Goal: Task Accomplishment & Management: Use online tool/utility

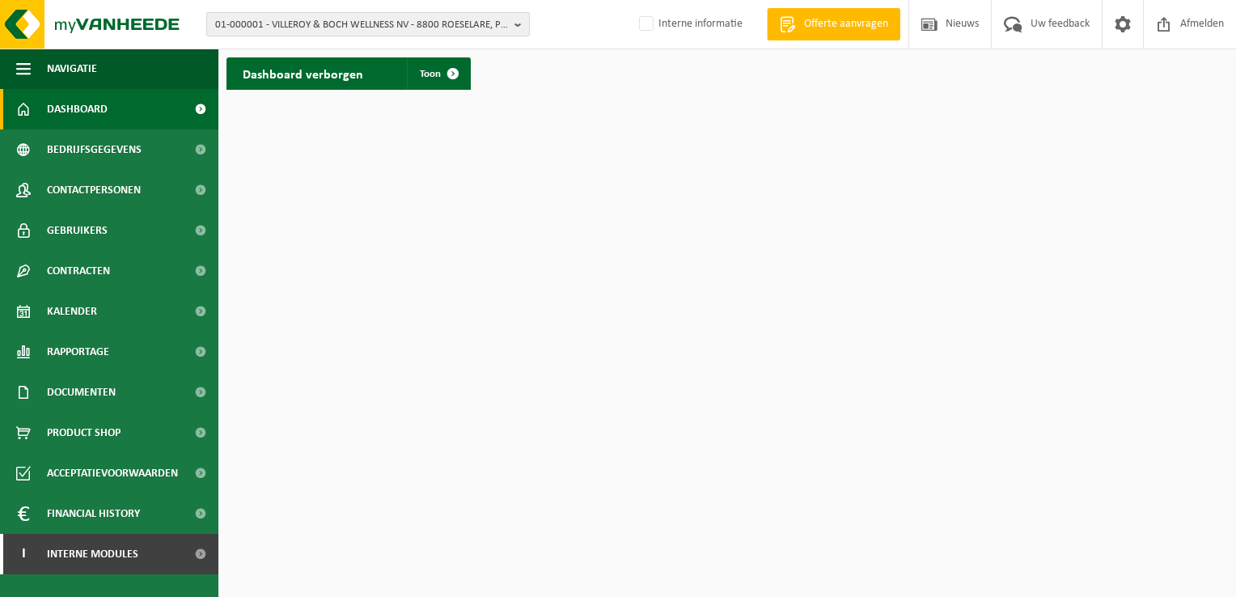
click at [356, 33] on span "01-000001 - VILLEROY & BOCH WELLNESS NV - 8800 ROESELARE, POPULIERSTRAAT 1" at bounding box center [361, 25] width 293 height 24
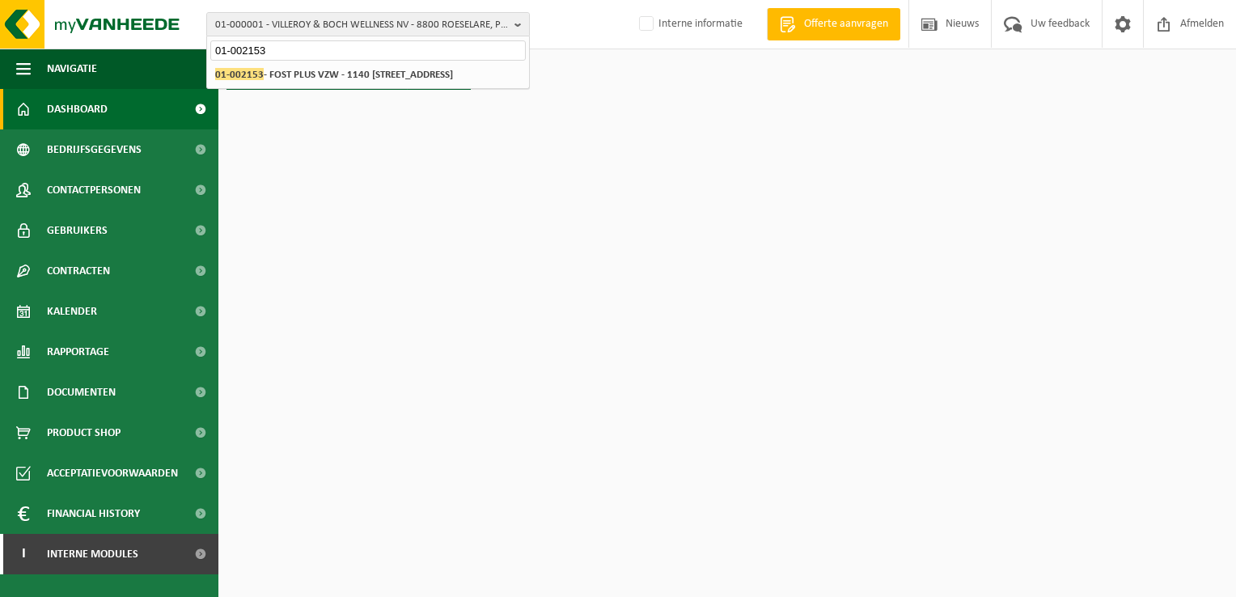
type input "01-002153"
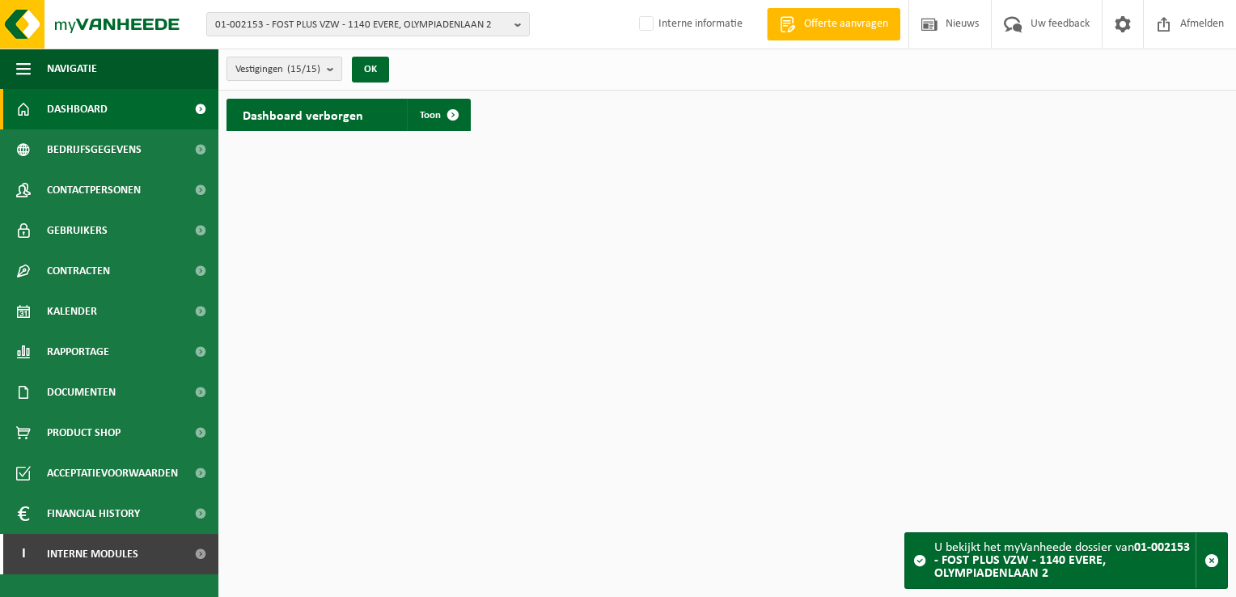
click at [335, 73] on b "submit" at bounding box center [334, 68] width 15 height 23
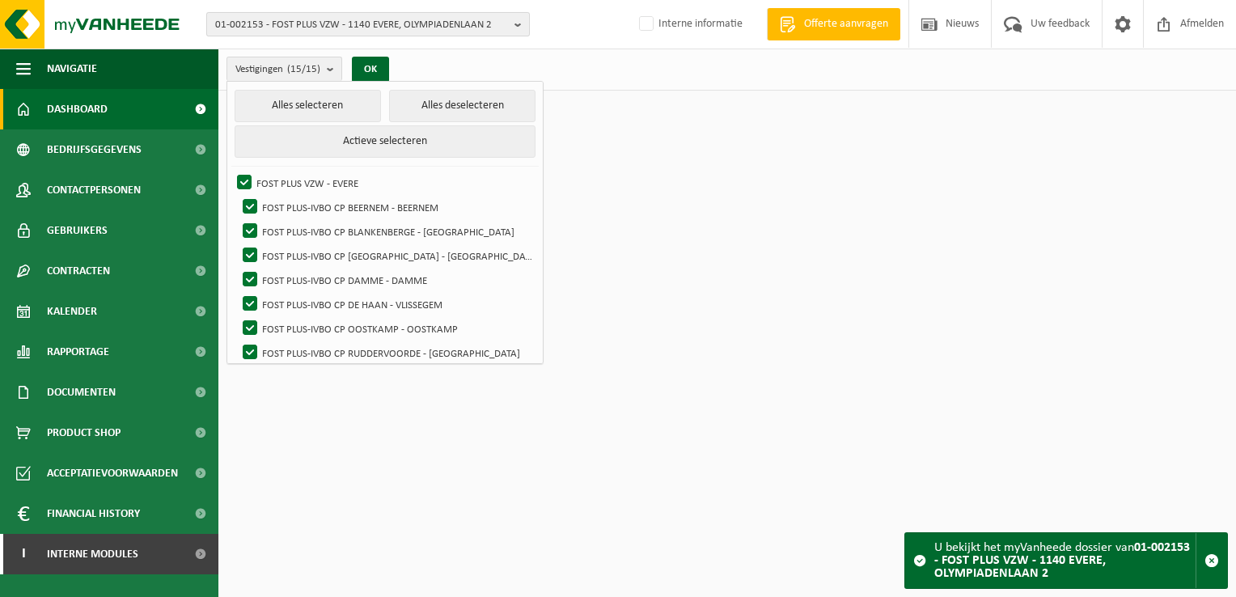
click at [288, 21] on span "01-002153 - FOST PLUS VZW - 1140 EVERE, OLYMPIADENLAAN 2" at bounding box center [361, 25] width 293 height 24
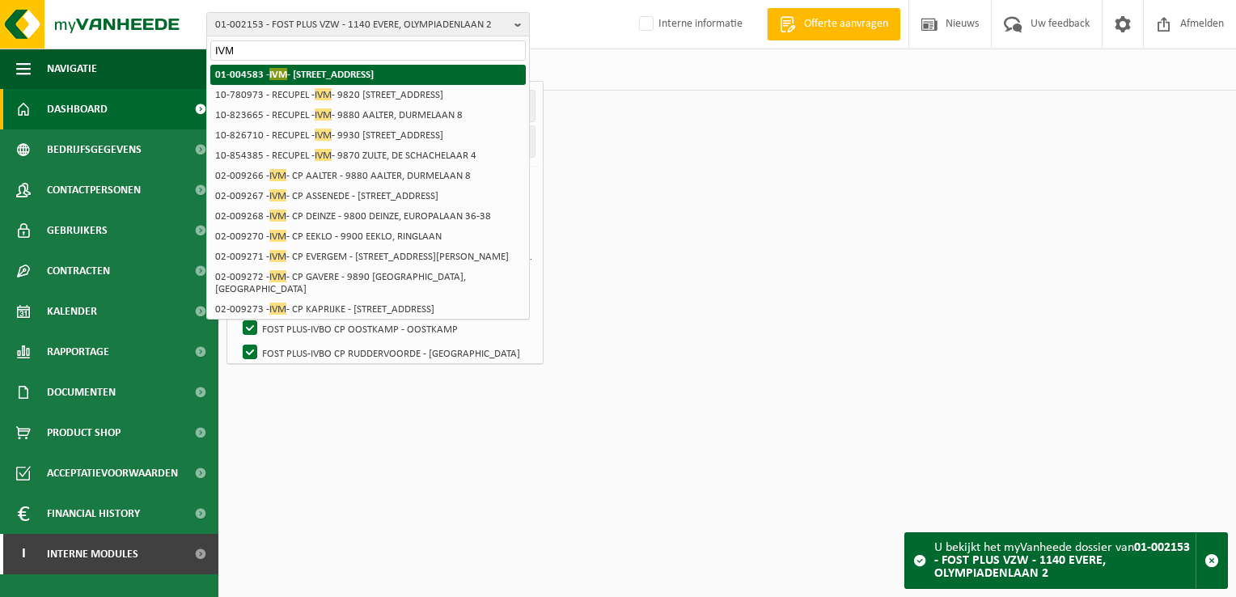
type input "IVM"
click at [298, 75] on strong "01-004583 - IVM - 9900 EEKLO, SINT-LAUREINSESTEENWEG 29" at bounding box center [294, 74] width 159 height 12
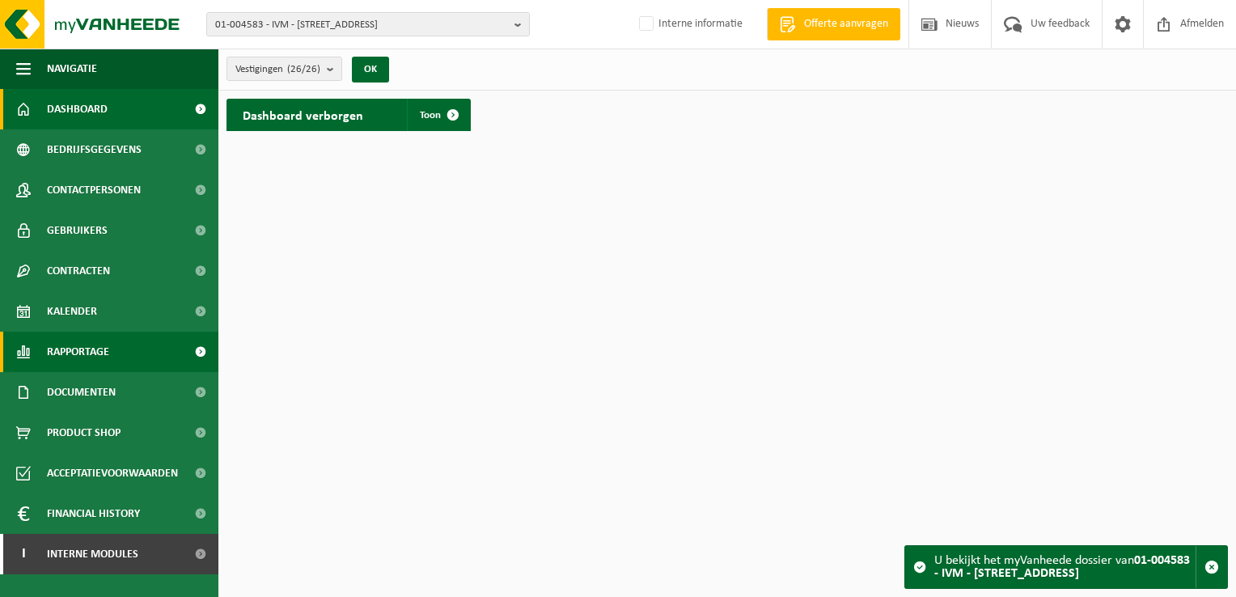
click at [109, 354] on span "Rapportage" at bounding box center [78, 352] width 62 height 40
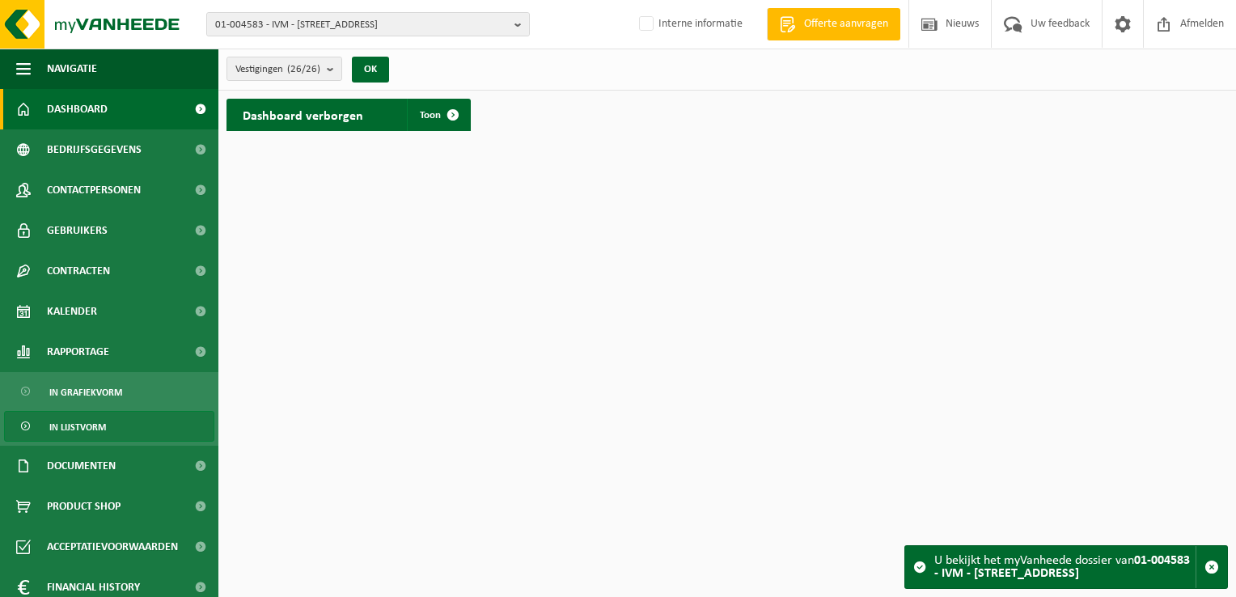
click at [85, 425] on span "In lijstvorm" at bounding box center [77, 427] width 57 height 31
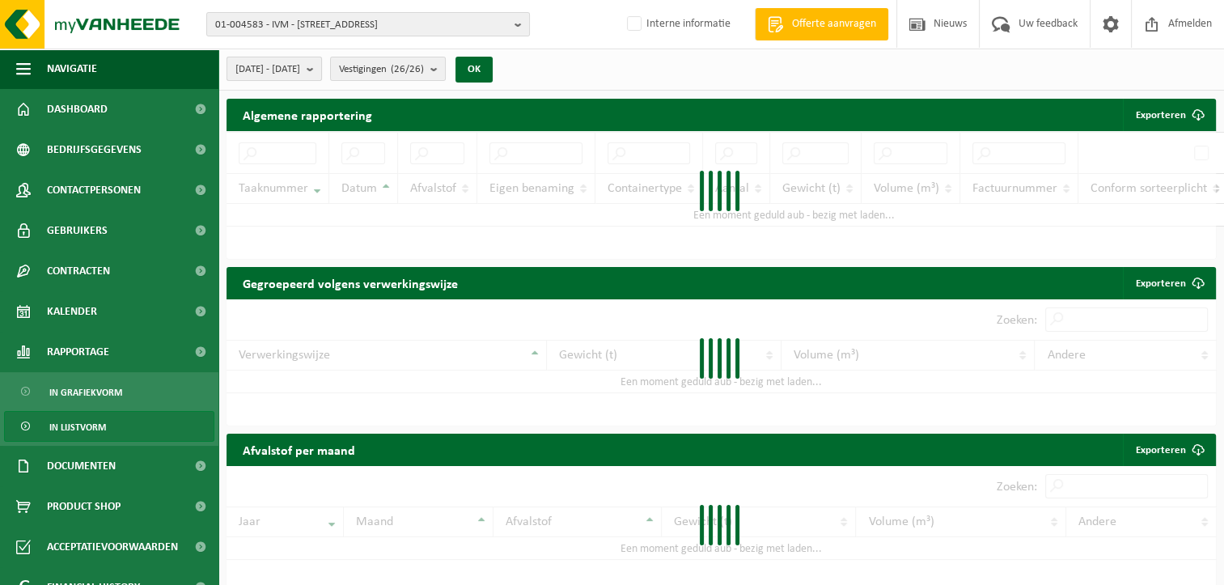
click at [321, 66] on b "submit" at bounding box center [314, 68] width 15 height 23
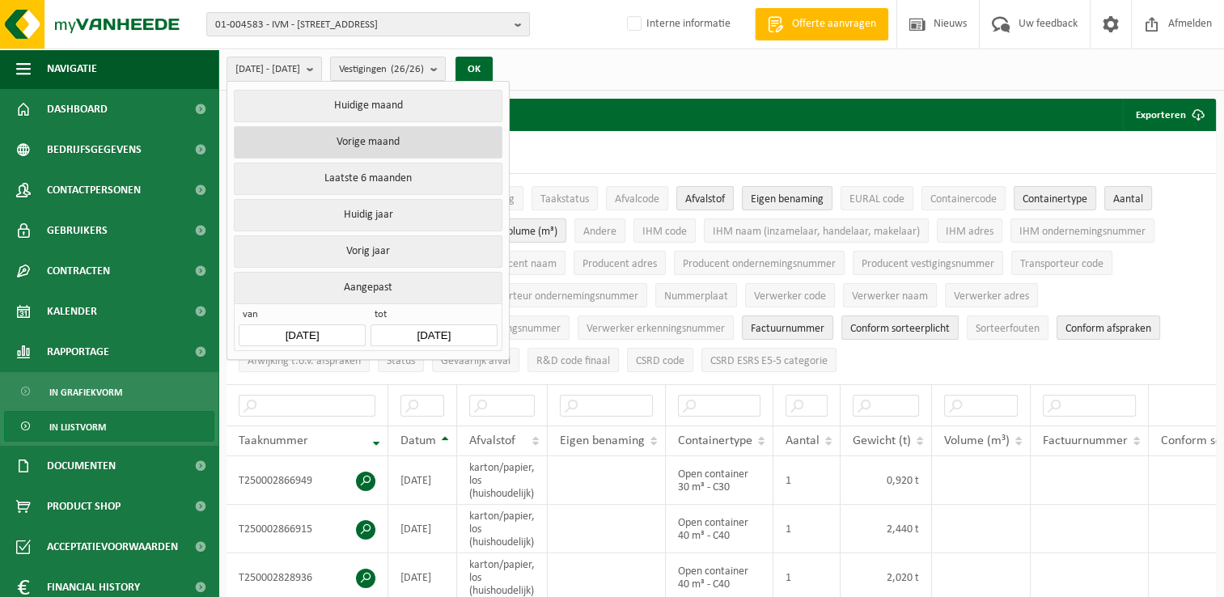
click at [391, 146] on button "Vorige maand" at bounding box center [368, 142] width 268 height 32
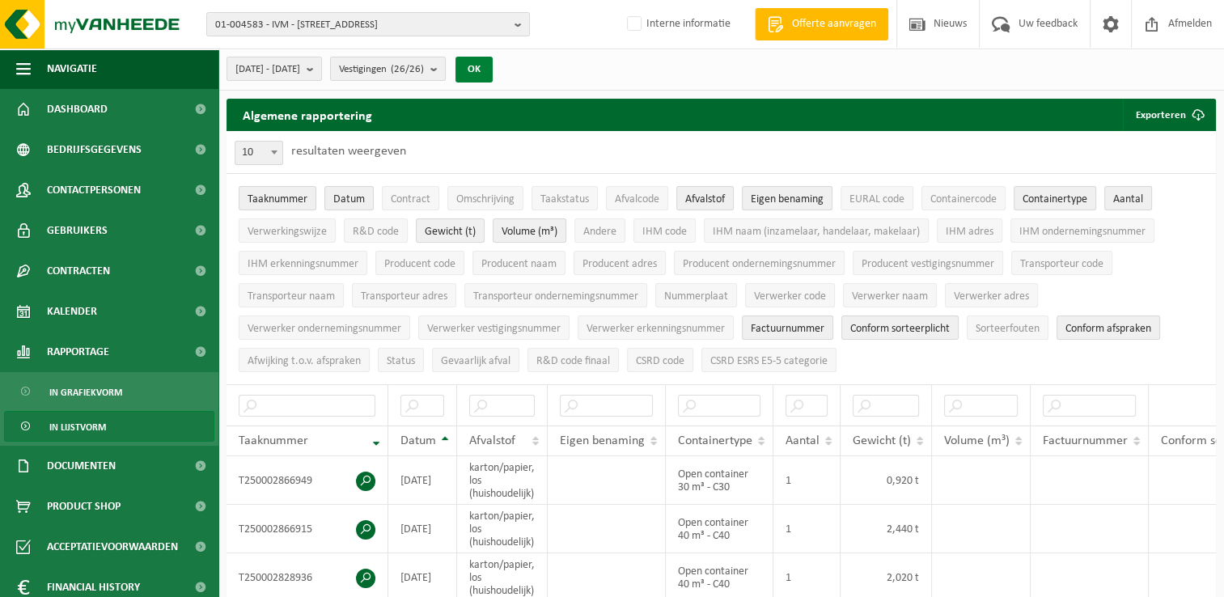
click at [493, 66] on button "OK" at bounding box center [474, 70] width 37 height 26
click at [1163, 118] on button "Exporteren" at bounding box center [1168, 115] width 91 height 32
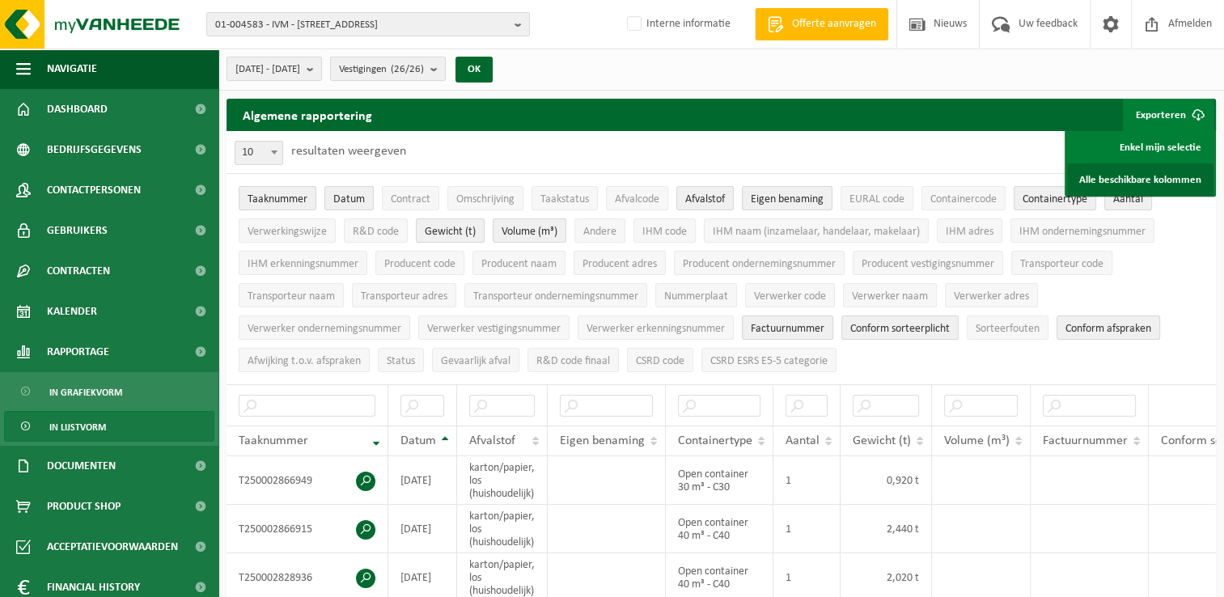
click at [1153, 174] on link "Alle beschikbare kolommen" at bounding box center [1140, 179] width 146 height 32
click at [321, 64] on b "submit" at bounding box center [314, 68] width 15 height 23
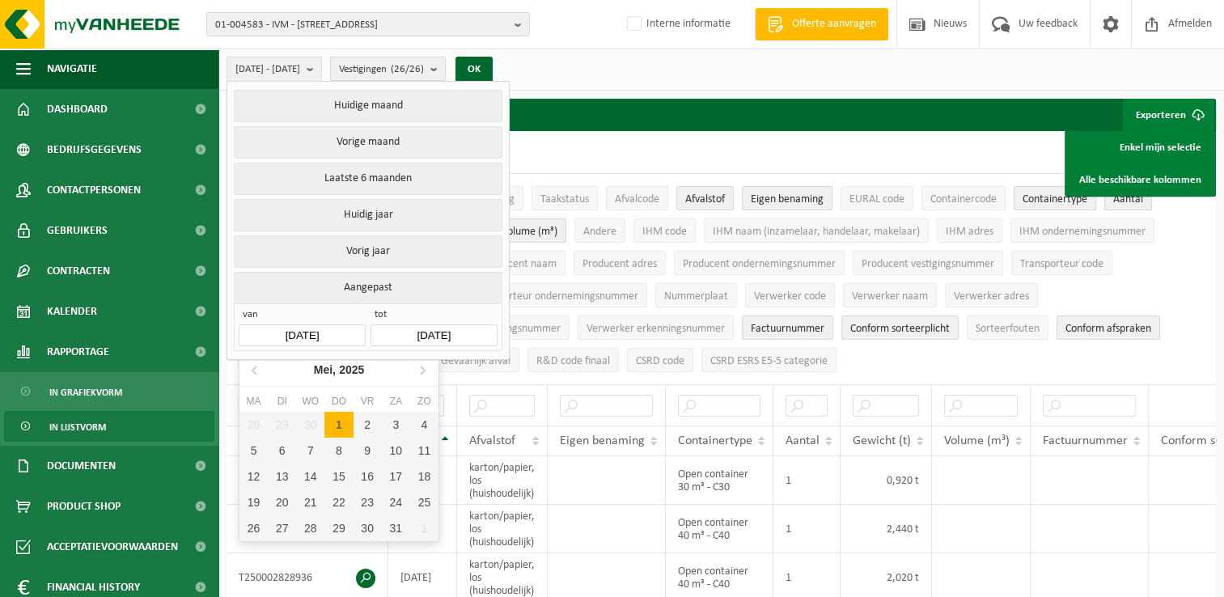
click at [310, 329] on input "2025-09-01" at bounding box center [302, 335] width 126 height 22
click at [424, 371] on icon at bounding box center [422, 370] width 26 height 26
click at [366, 424] on div "1" at bounding box center [368, 425] width 28 height 26
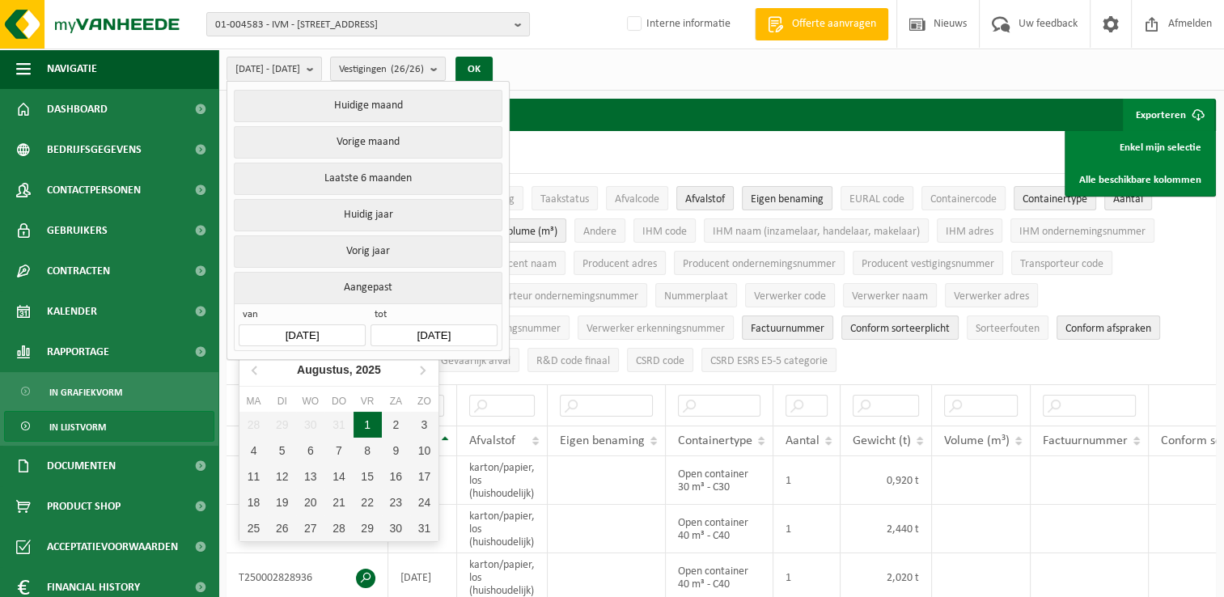
type input "2025-08-01"
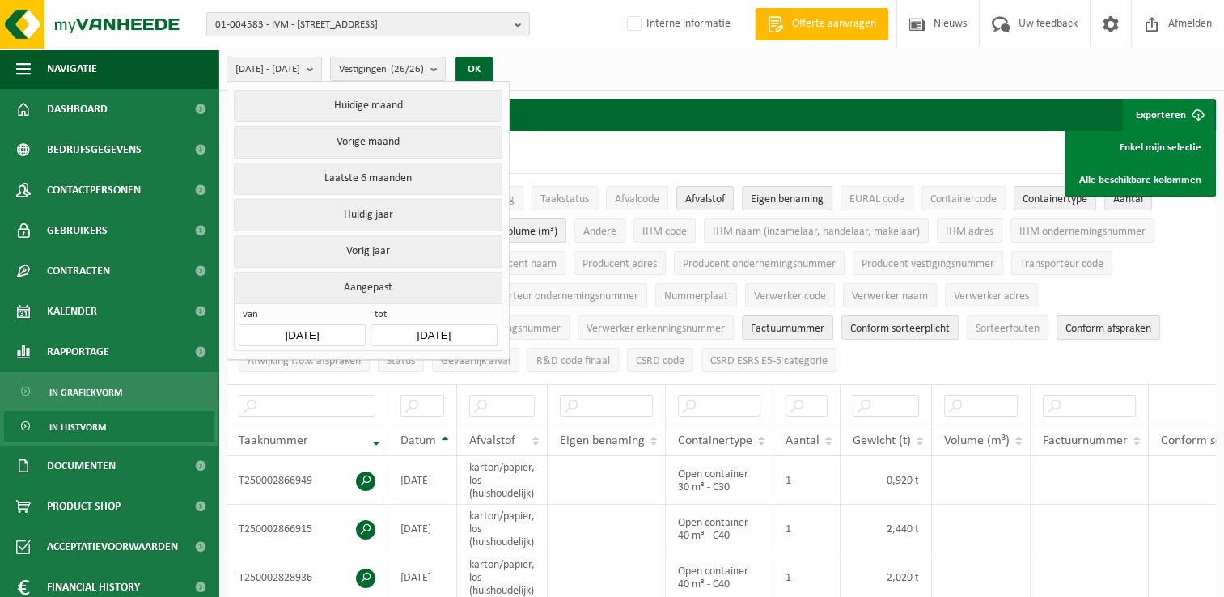
click at [426, 331] on input "2025-10-03" at bounding box center [434, 335] width 126 height 22
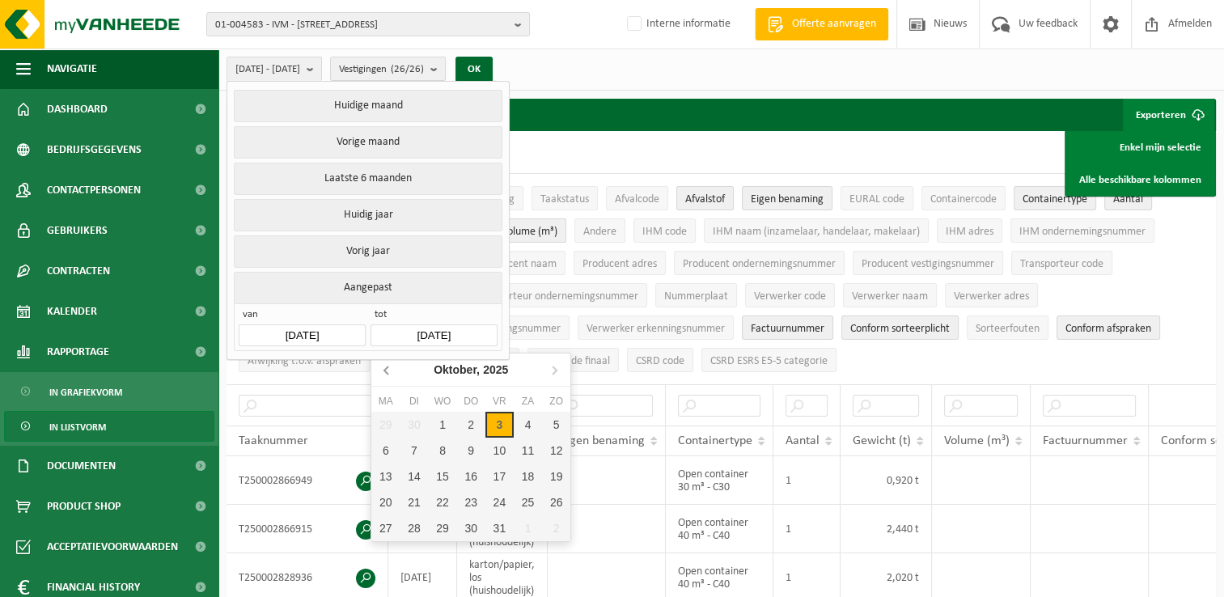
click at [388, 373] on icon at bounding box center [386, 371] width 4 height 8
click at [549, 525] on div "31" at bounding box center [556, 528] width 28 height 26
type input "2025-08-31"
type input "2025-08-01"
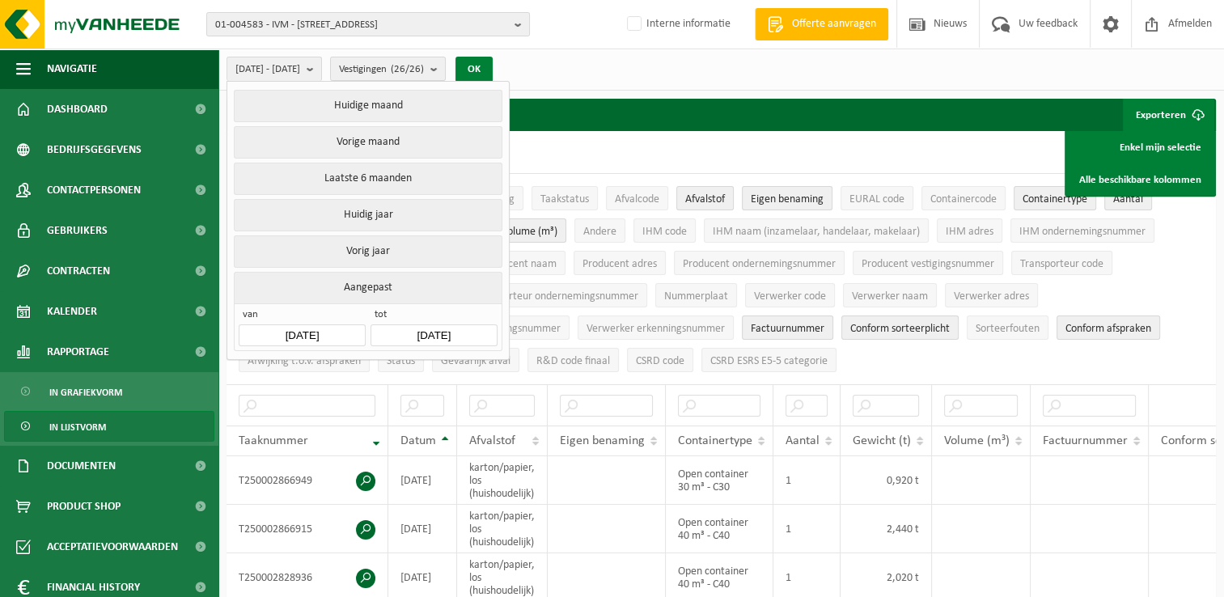
click at [493, 69] on button "OK" at bounding box center [474, 70] width 37 height 26
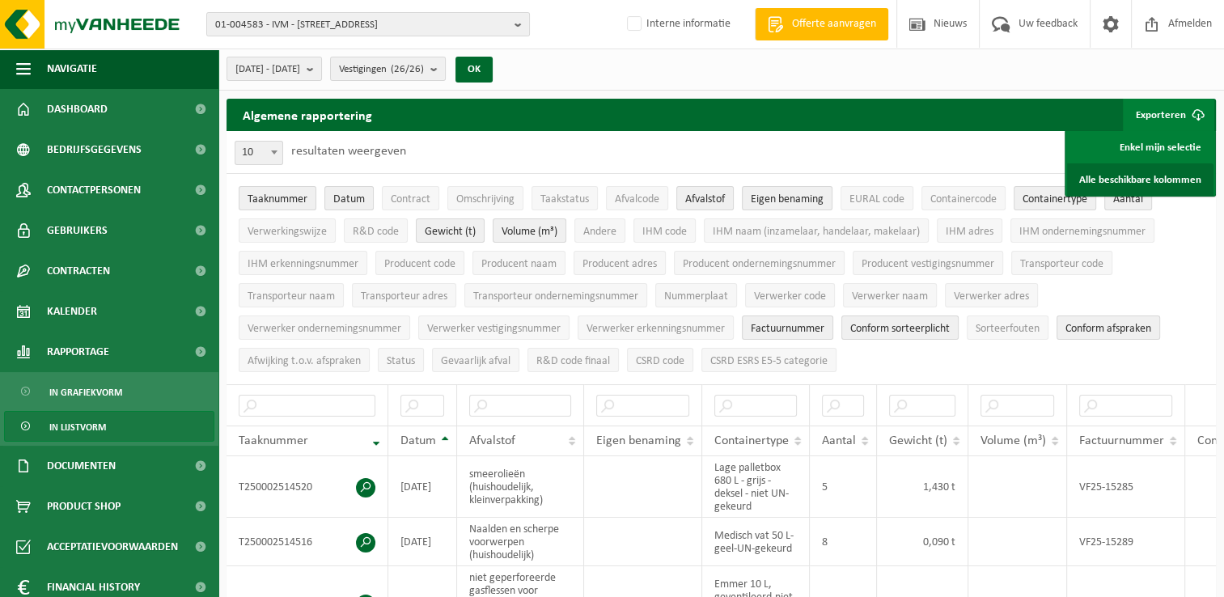
click at [1138, 177] on link "Alle beschikbare kolommen" at bounding box center [1140, 179] width 146 height 32
